Goal: Task Accomplishment & Management: Complete application form

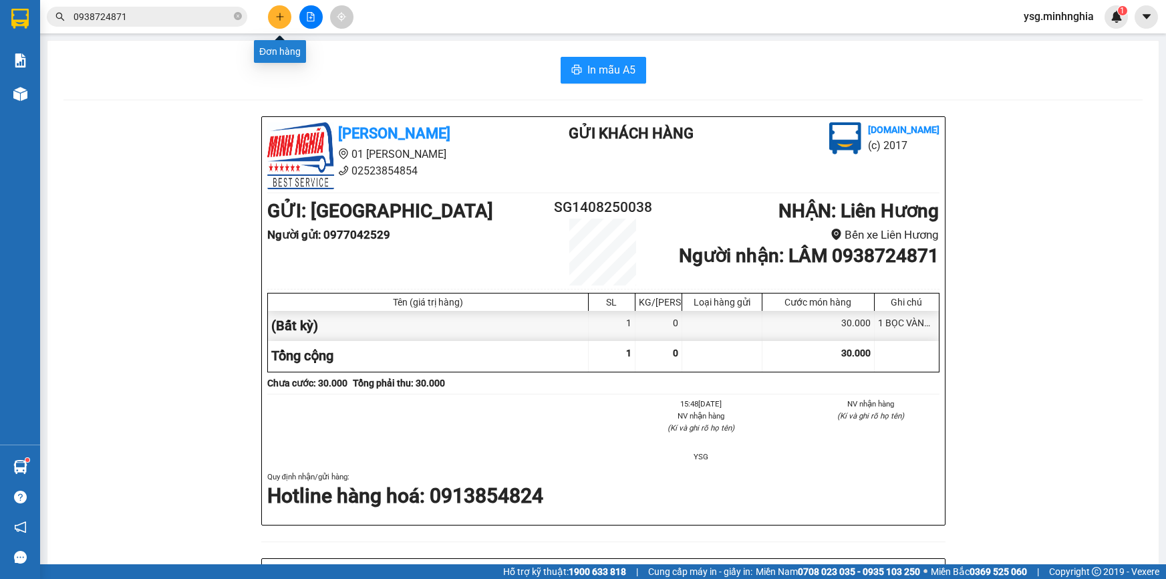
click at [289, 19] on button at bounding box center [279, 16] width 23 height 23
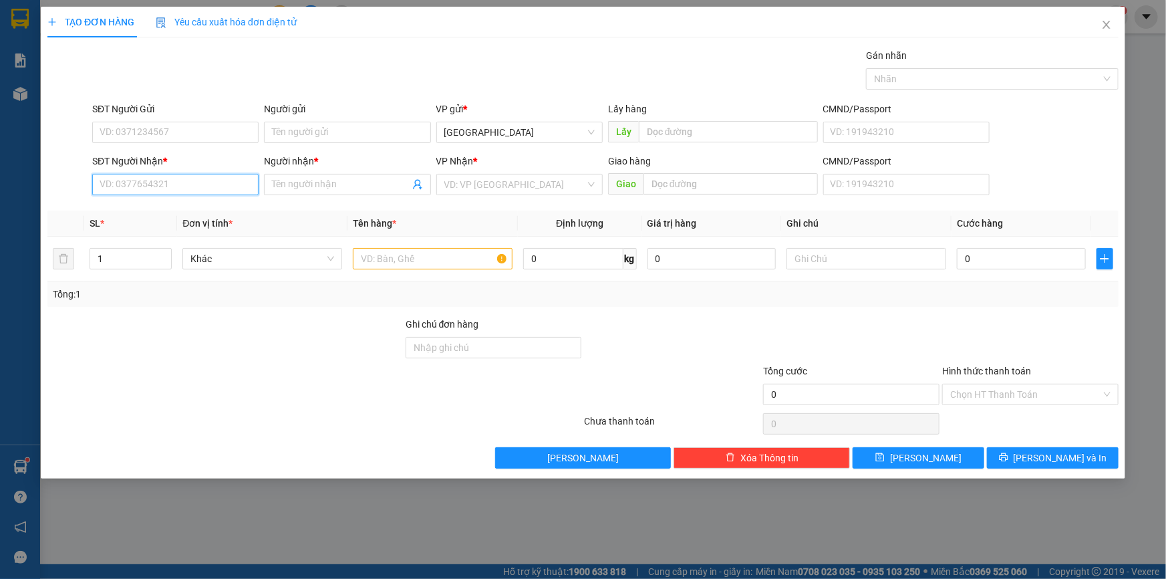
click at [146, 188] on input "SĐT Người Nhận *" at bounding box center [175, 184] width 166 height 21
click at [182, 207] on div "0888449892 - [PERSON_NAME]" at bounding box center [175, 211] width 150 height 15
type input "0888449892"
type input "MINH"
type input "0888449892"
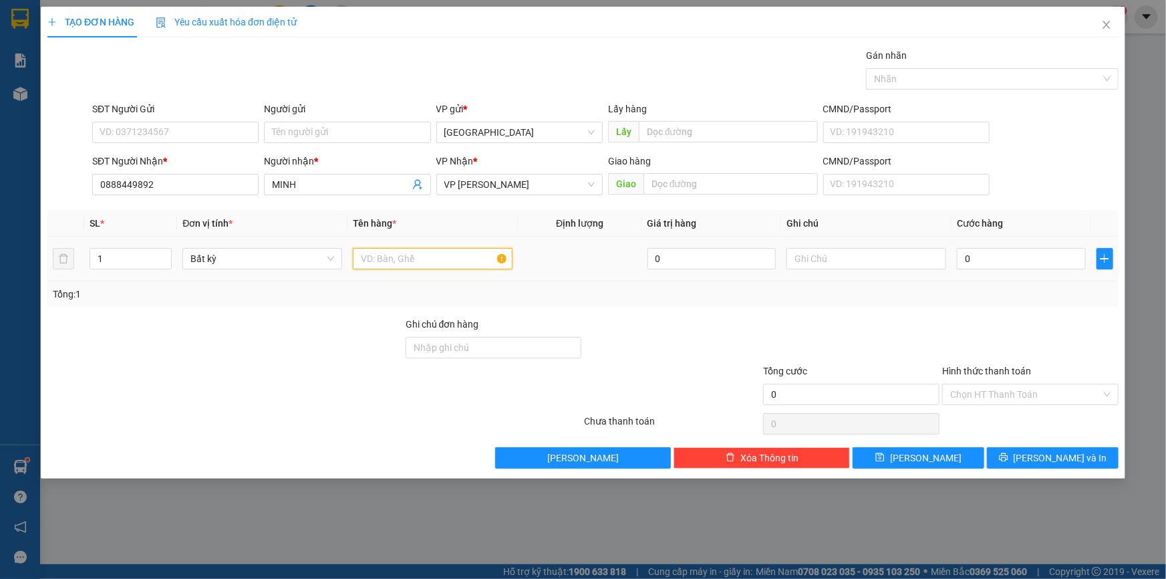
click at [432, 248] on input "text" at bounding box center [433, 258] width 160 height 21
click at [158, 128] on input "SĐT Người Gửi" at bounding box center [175, 132] width 166 height 21
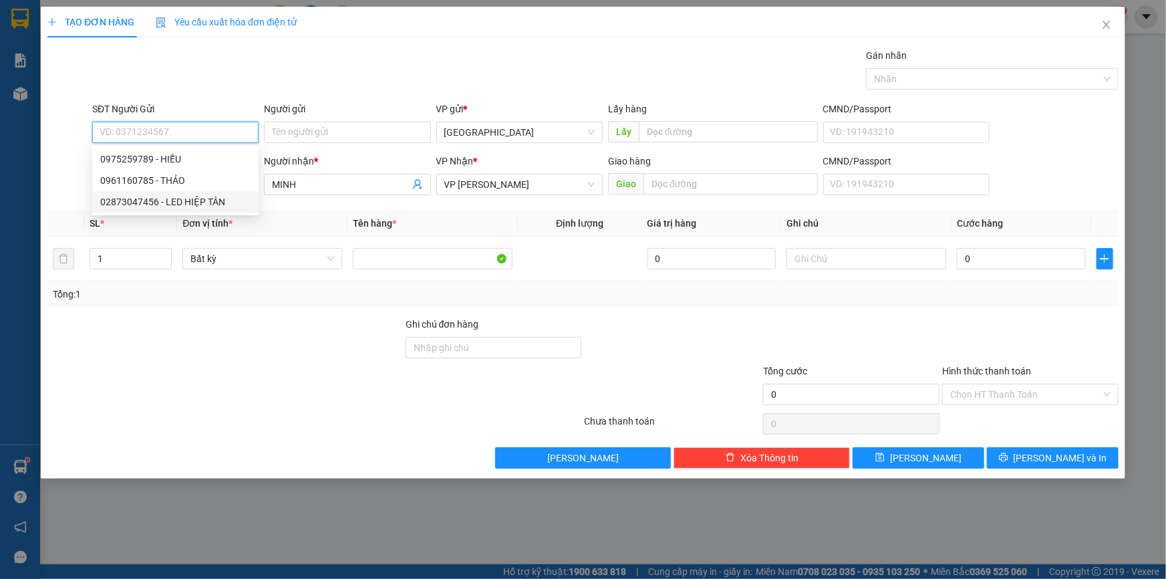
click at [182, 203] on div "02873047456 - LED HIỆP TÂN" at bounding box center [175, 202] width 150 height 15
type input "02873047456"
type input "LED HIỆP TÂN"
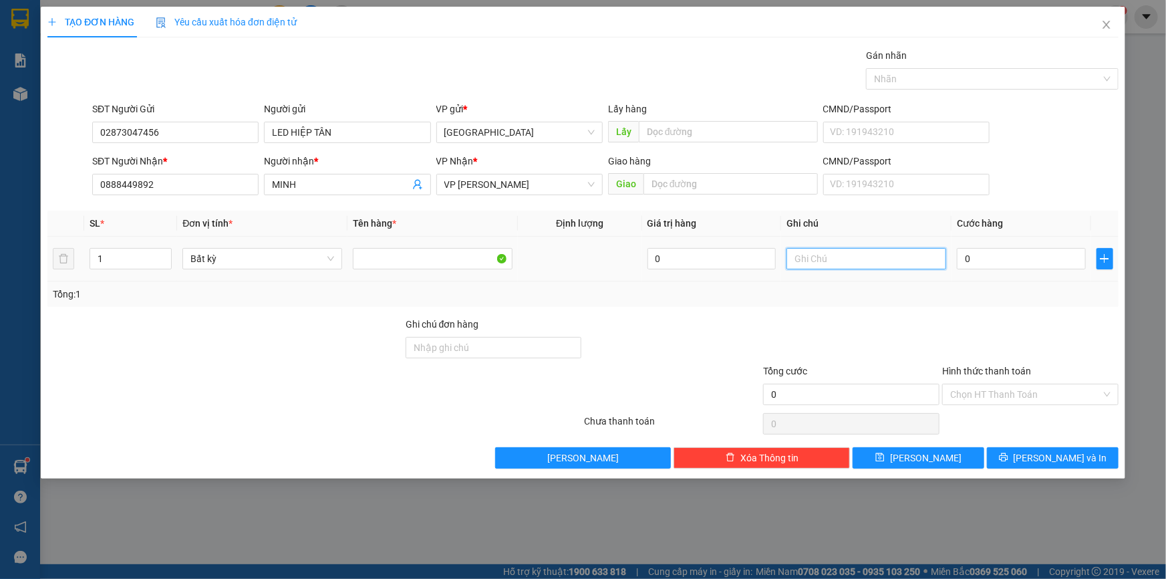
click at [825, 265] on input "text" at bounding box center [867, 258] width 160 height 21
paste input "Ô"
paste input "ỘP"
paste input "Â"
paste input "Đ"
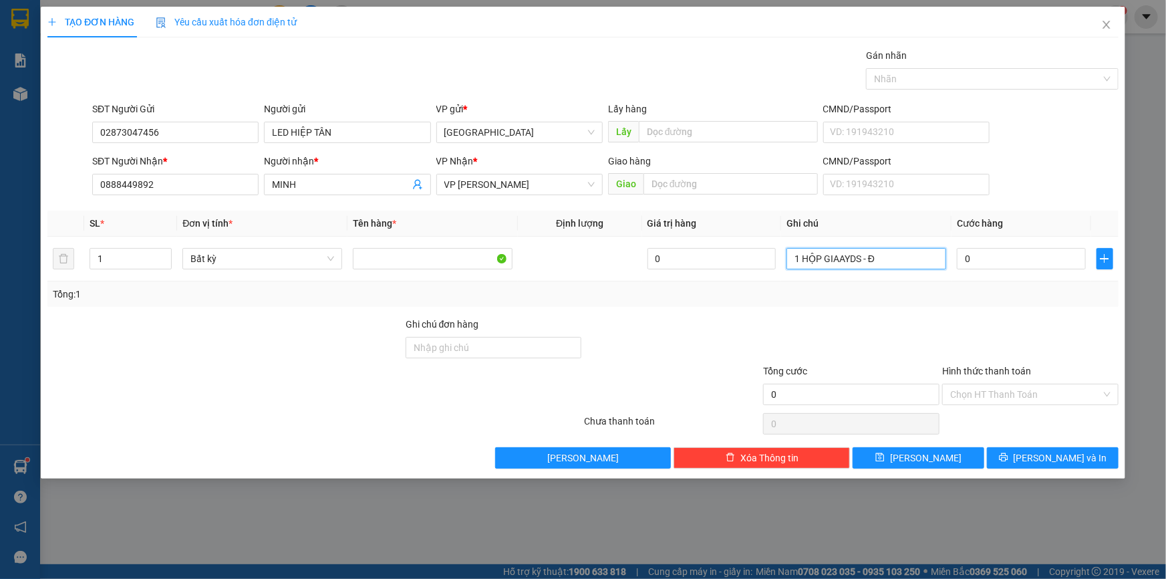
paste input "ÈN"
type input "1 HỘP GIAAYDS - ĐÈN LED"
click at [991, 259] on input "0" at bounding box center [1021, 258] width 129 height 21
type input "3"
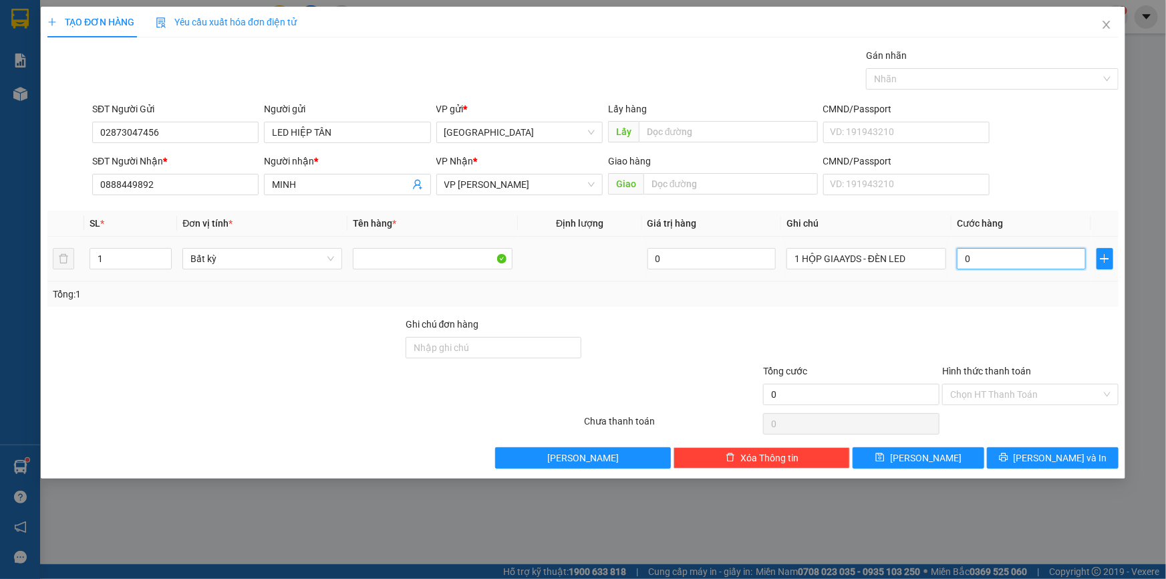
type input "3"
type input "30"
type input "30.000"
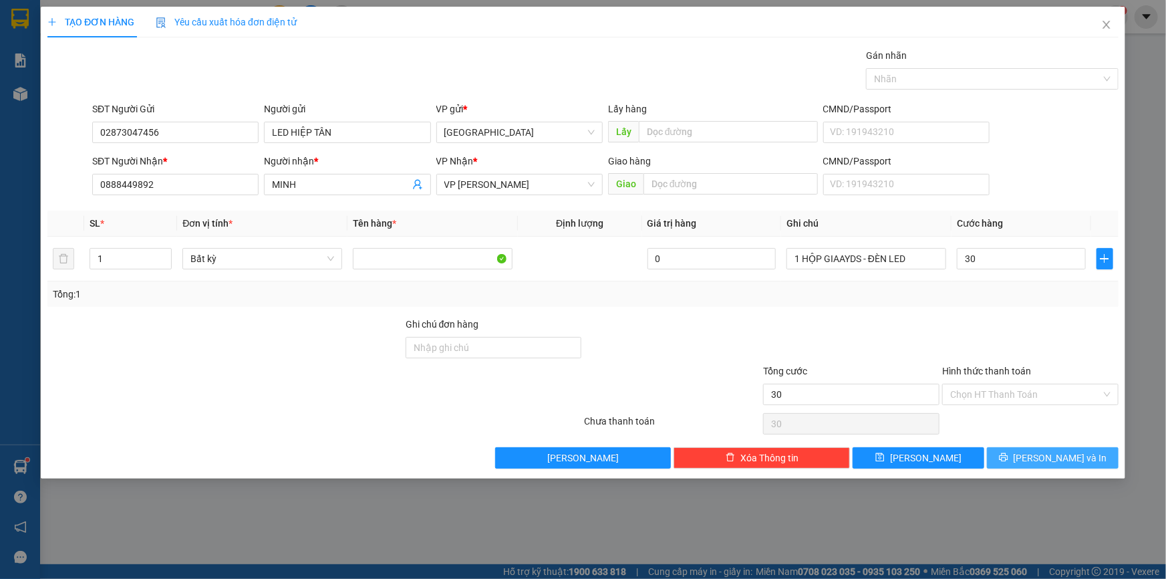
type input "30.000"
click at [1017, 456] on button "[PERSON_NAME] và In" at bounding box center [1053, 457] width 132 height 21
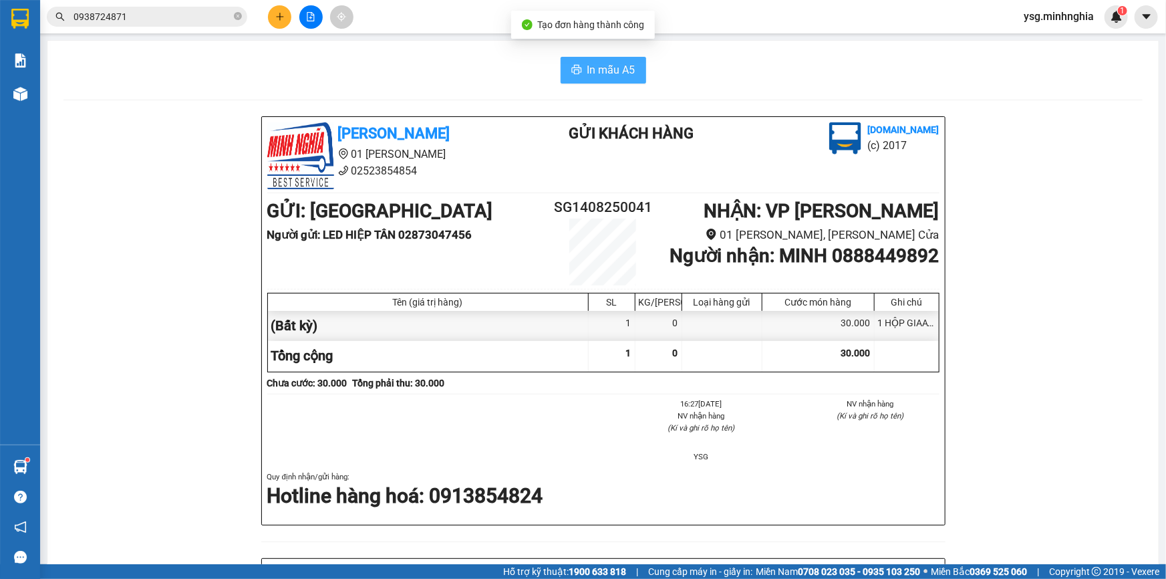
click at [599, 59] on button "In mẫu A5" at bounding box center [604, 70] width 86 height 27
